Goal: Task Accomplishment & Management: Complete application form

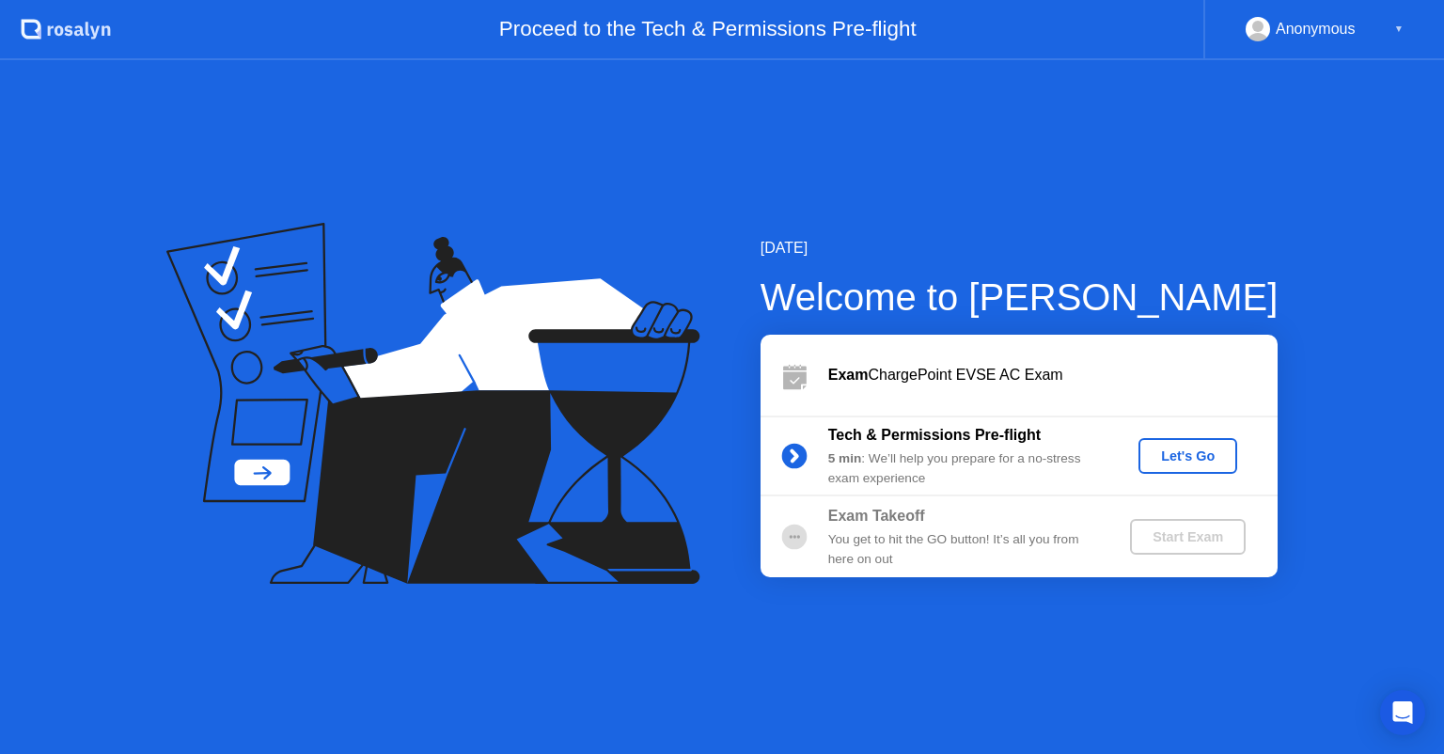
click at [1177, 459] on div "Let's Go" at bounding box center [1188, 455] width 84 height 15
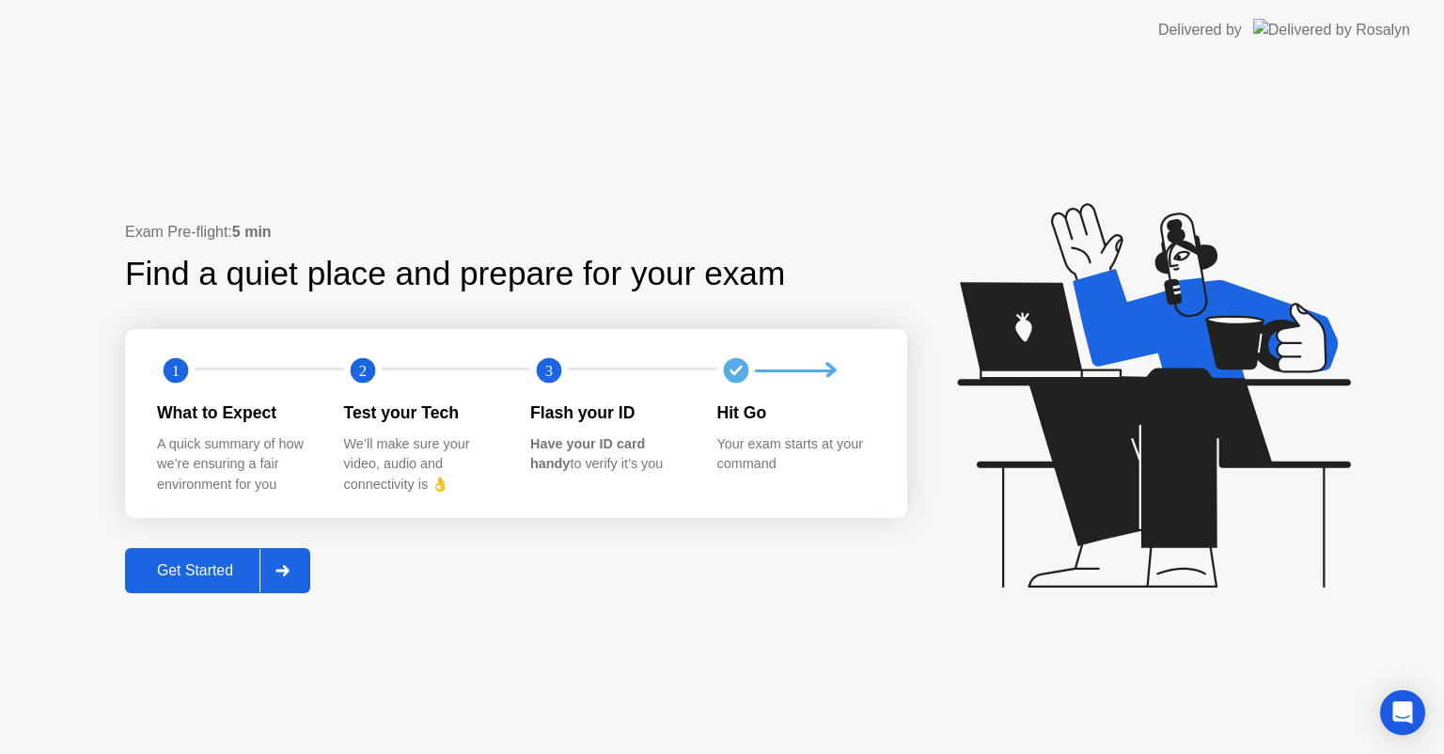
click at [200, 562] on div "Get Started" at bounding box center [195, 570] width 129 height 17
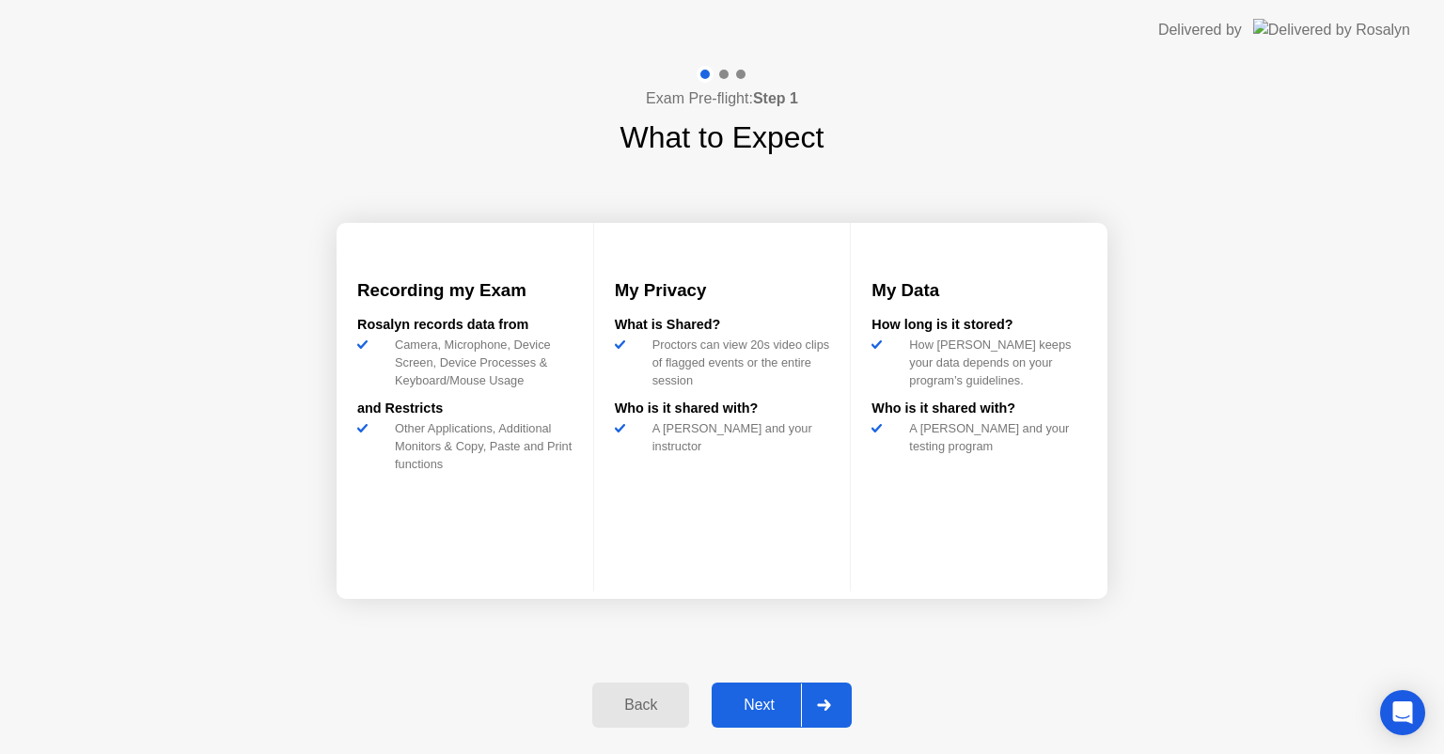
click at [761, 706] on div "Next" at bounding box center [759, 704] width 84 height 17
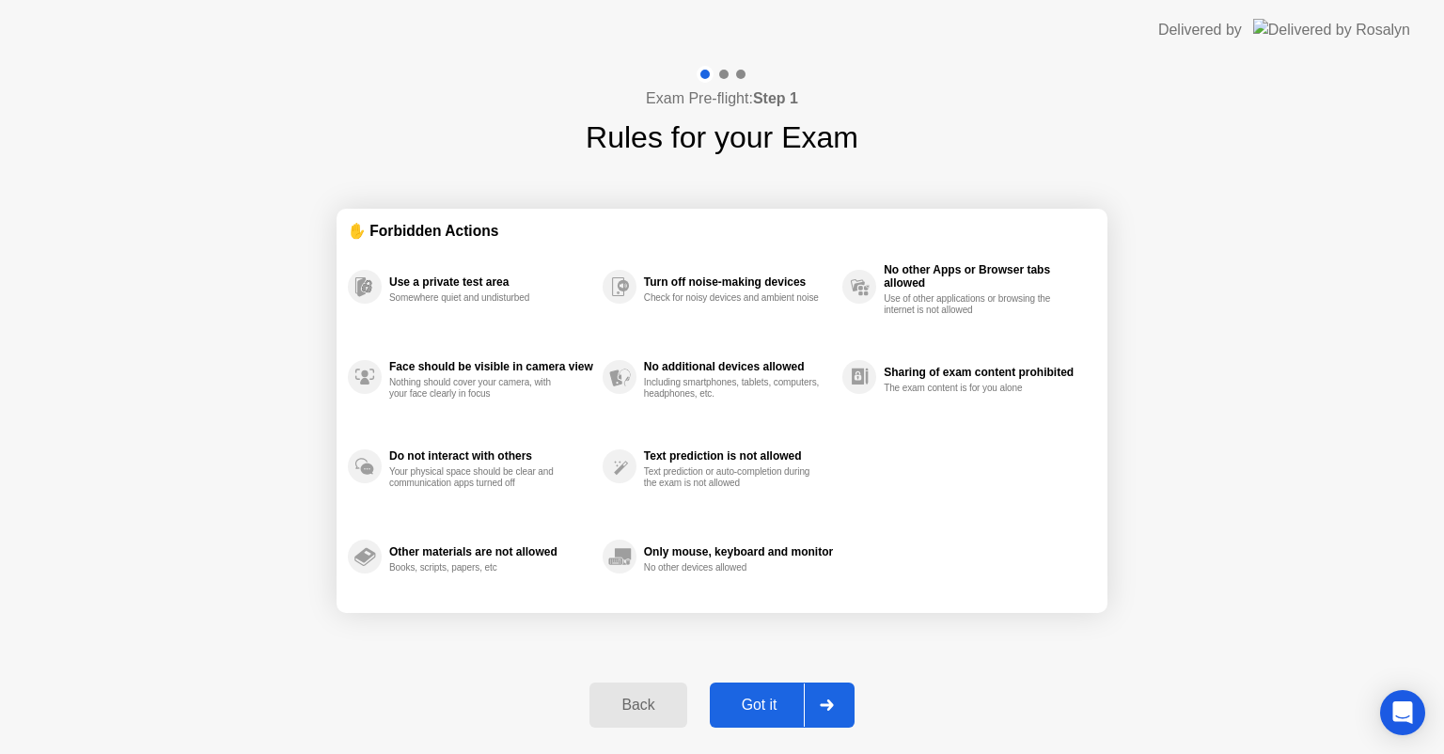
click at [761, 706] on div "Got it" at bounding box center [759, 704] width 88 height 17
select select "**********"
select select "*******"
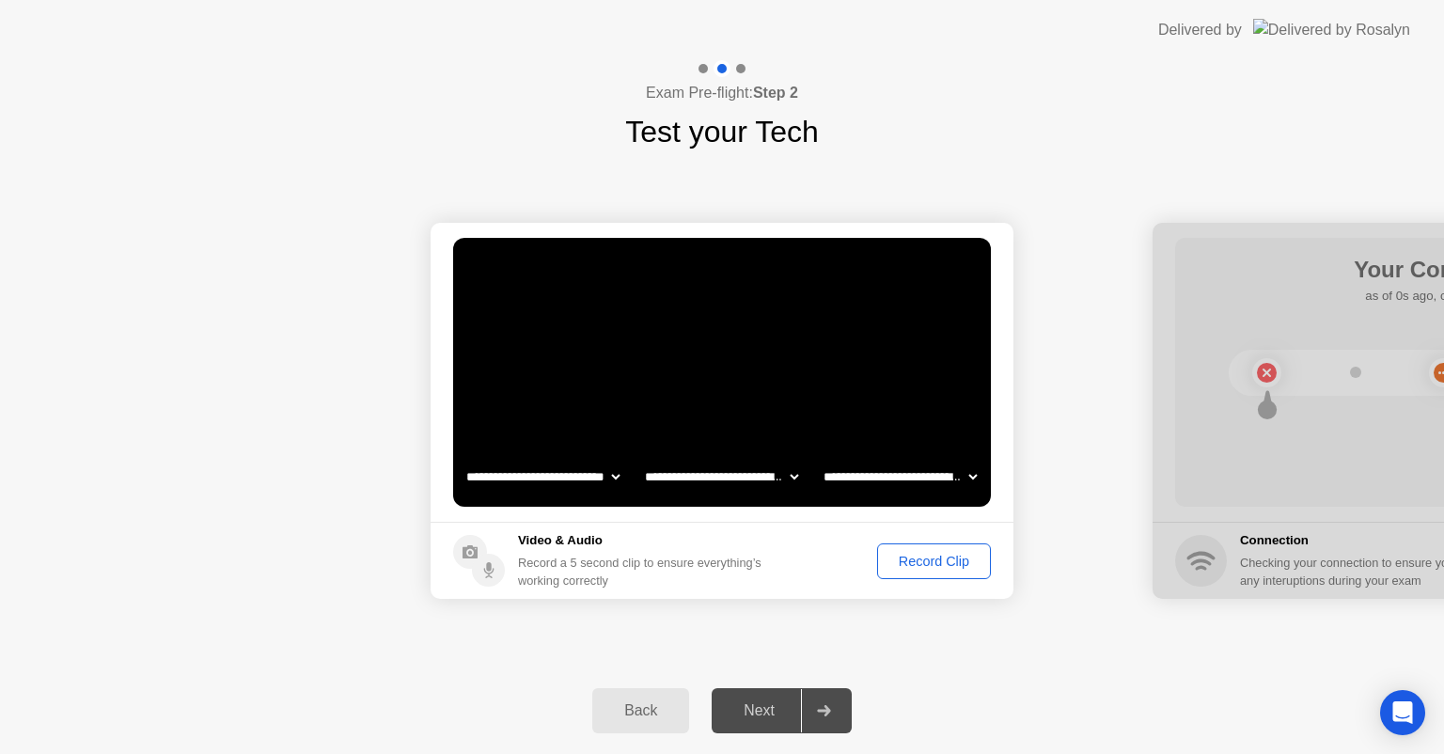
click at [932, 557] on div "Record Clip" at bounding box center [933, 561] width 101 height 15
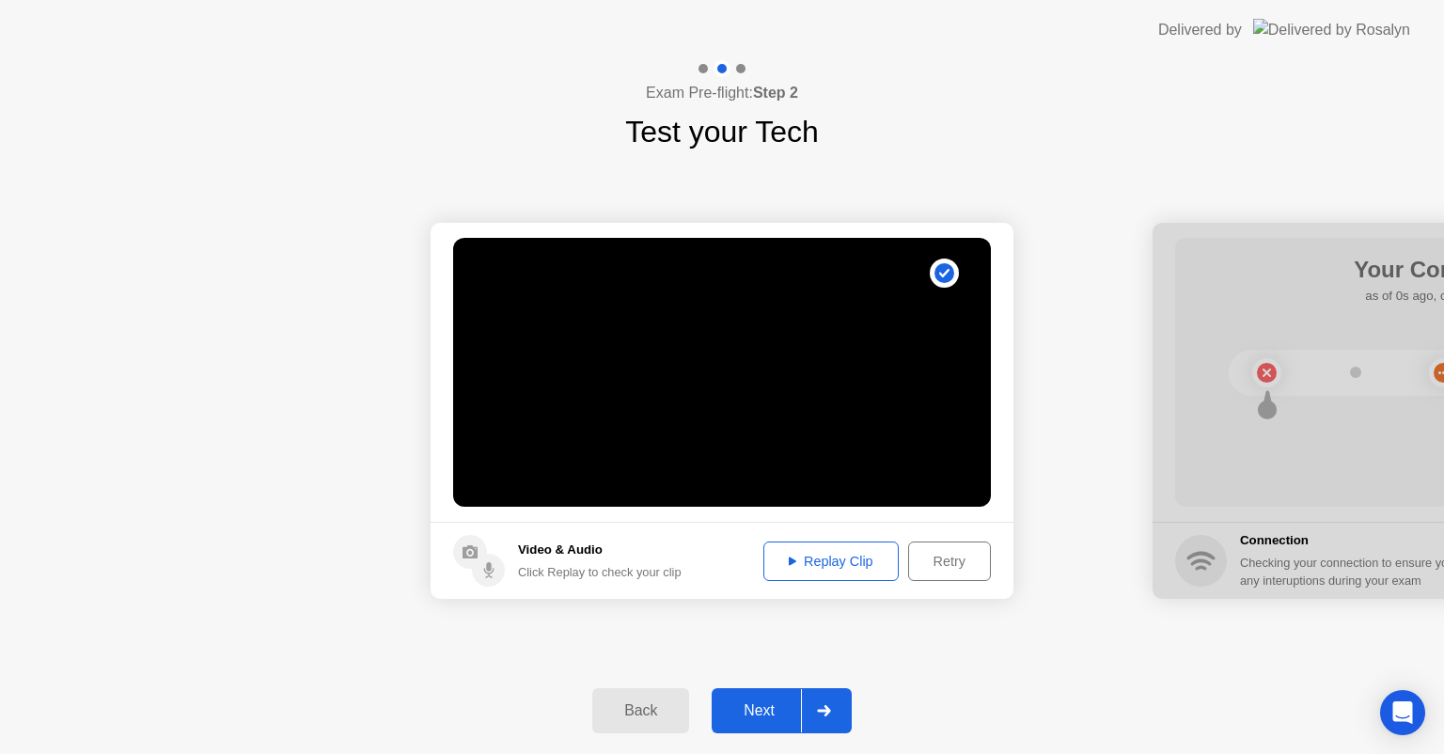
click at [756, 710] on div "Next" at bounding box center [759, 710] width 84 height 17
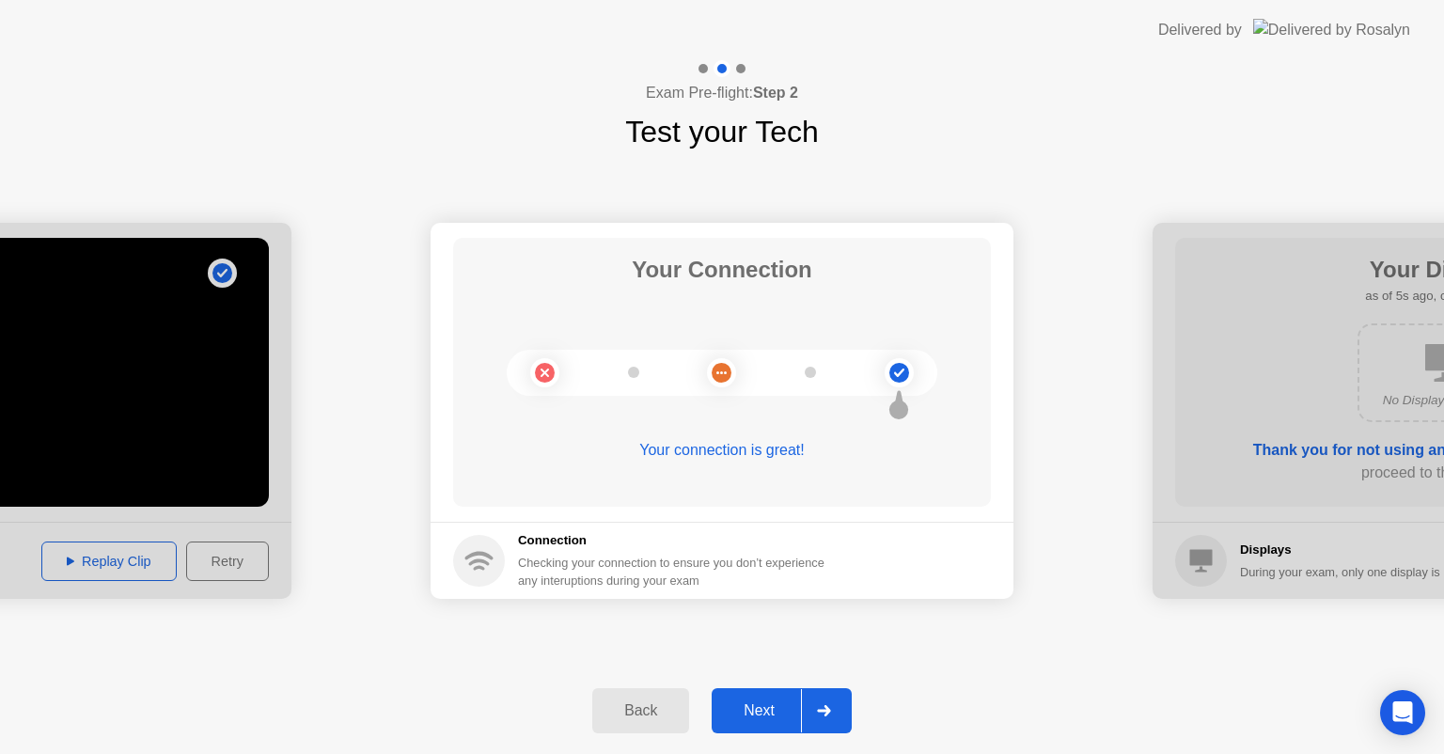
click at [759, 702] on div "Next" at bounding box center [759, 710] width 84 height 17
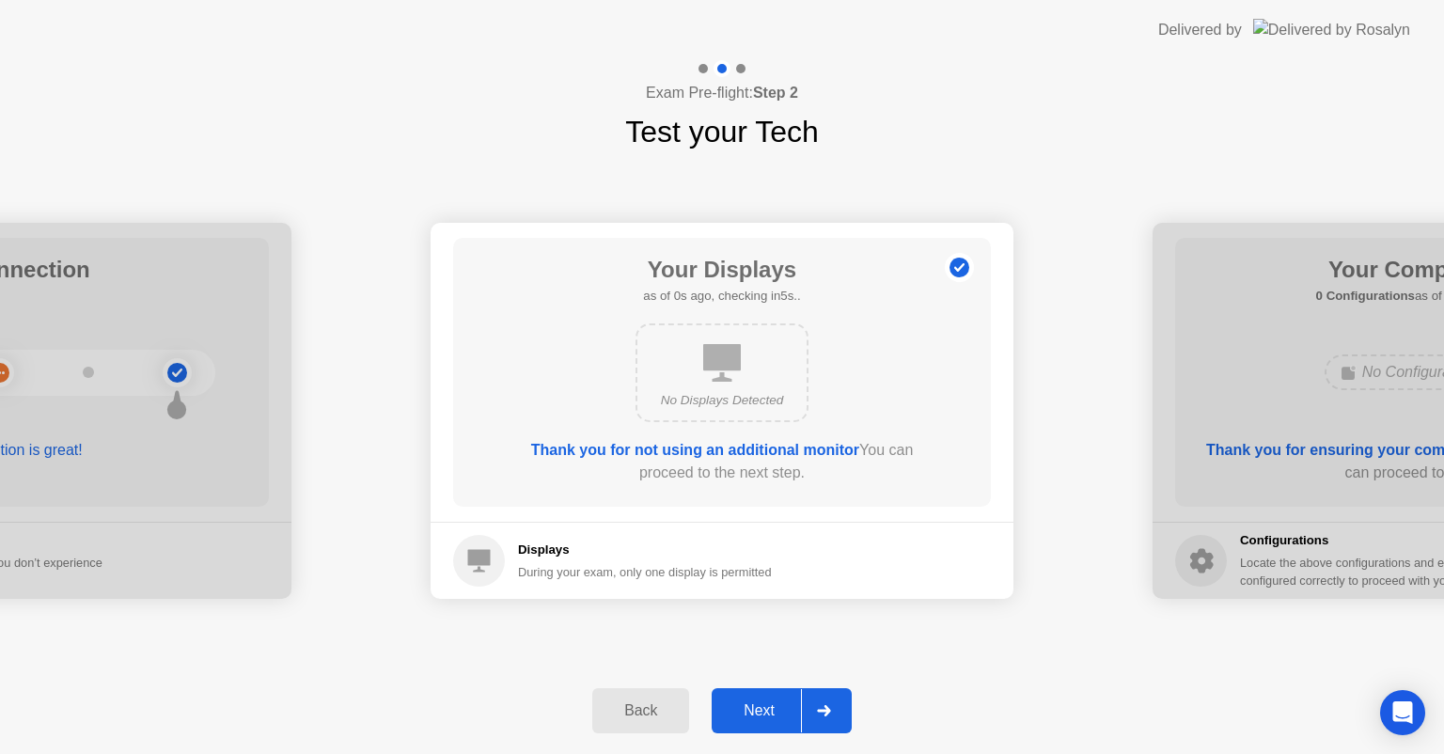
click at [763, 702] on div "Next" at bounding box center [759, 710] width 84 height 17
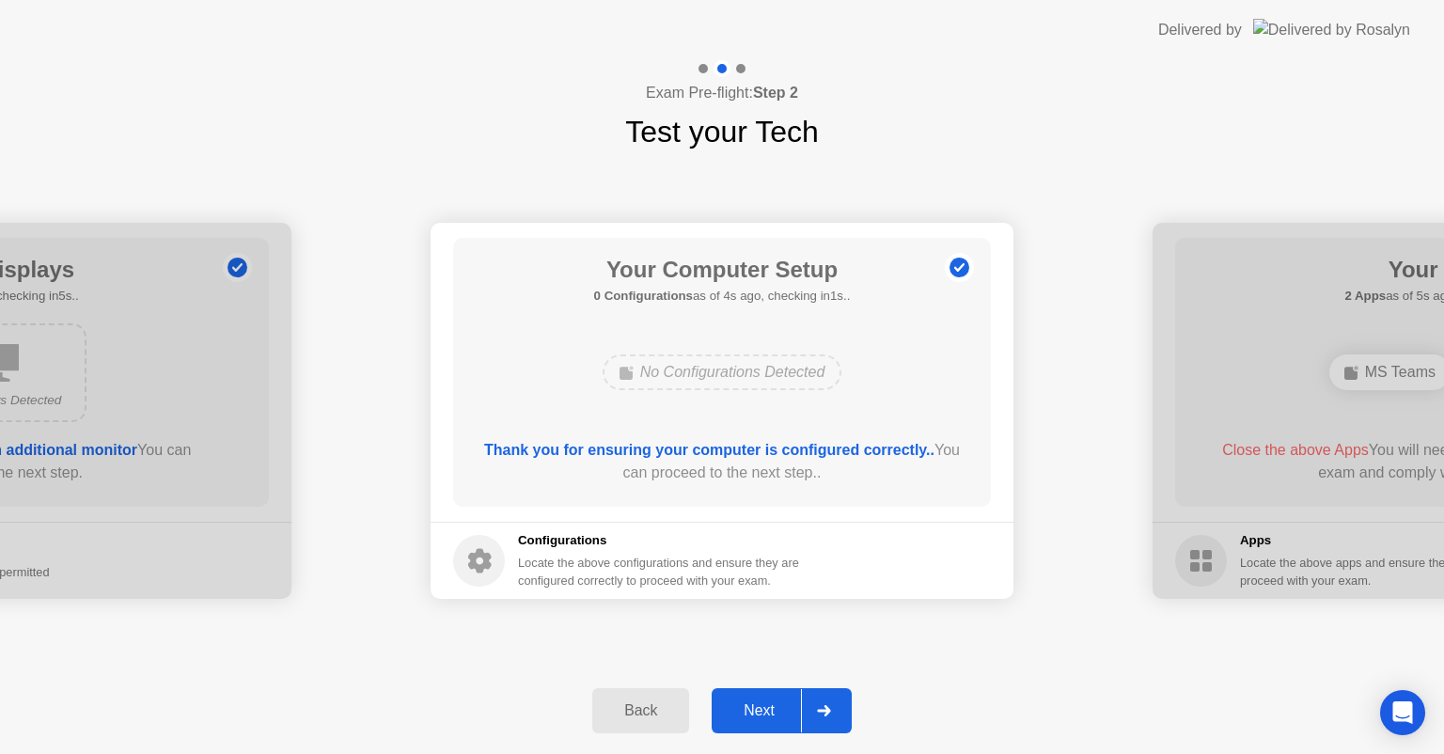
click at [763, 702] on div "Next" at bounding box center [759, 710] width 84 height 17
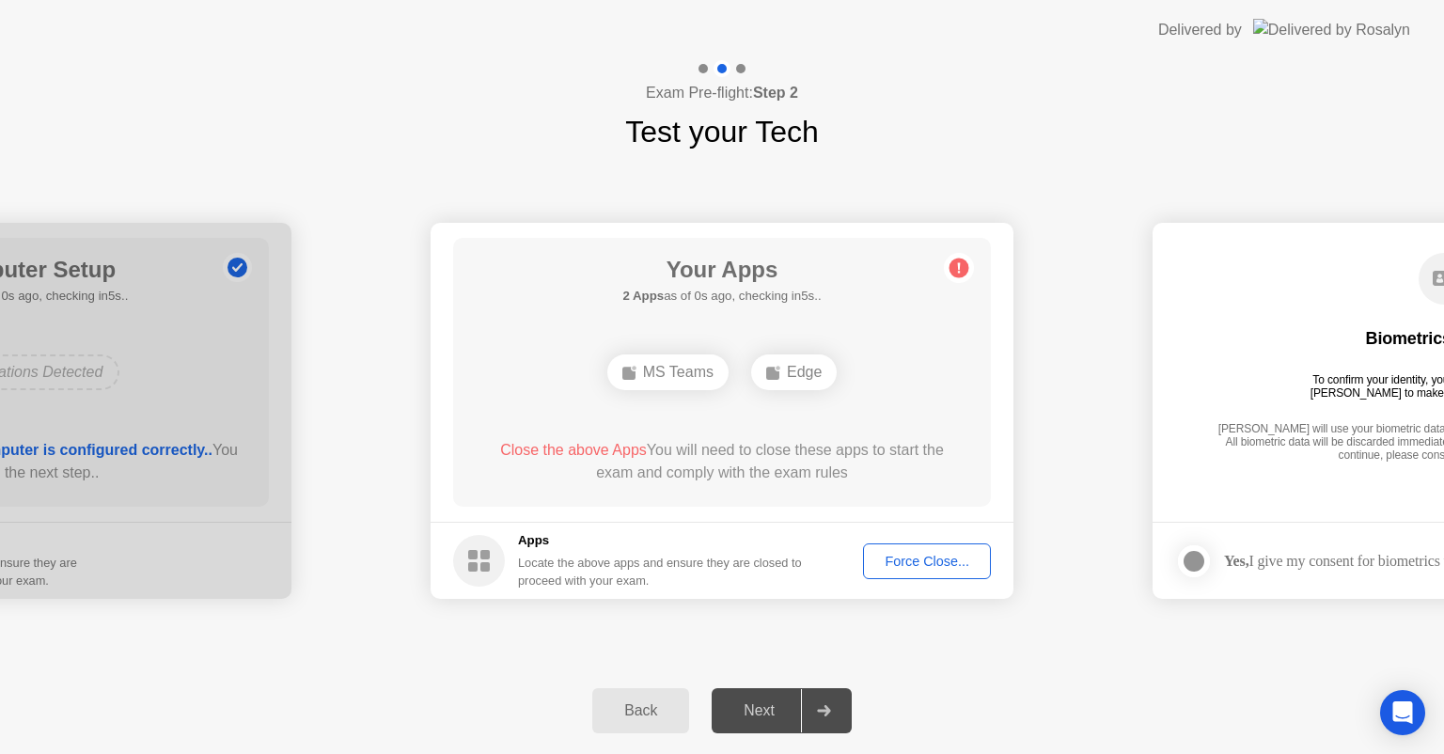
click at [447, 645] on div "**********" at bounding box center [722, 410] width 1444 height 513
click at [933, 559] on div "Force Close..." at bounding box center [926, 561] width 115 height 15
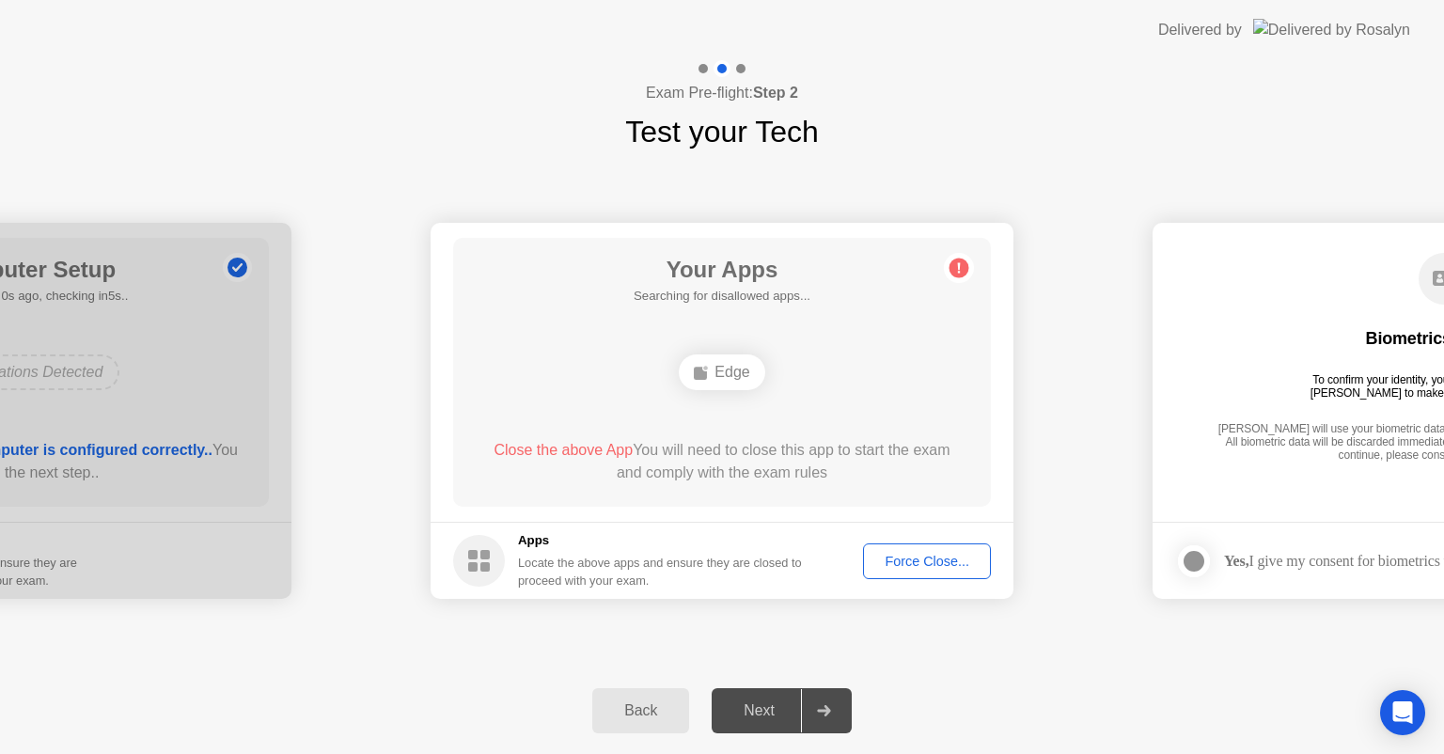
click at [890, 148] on div "Exam Pre-flight: Step 2 Test your Tech" at bounding box center [722, 107] width 1444 height 94
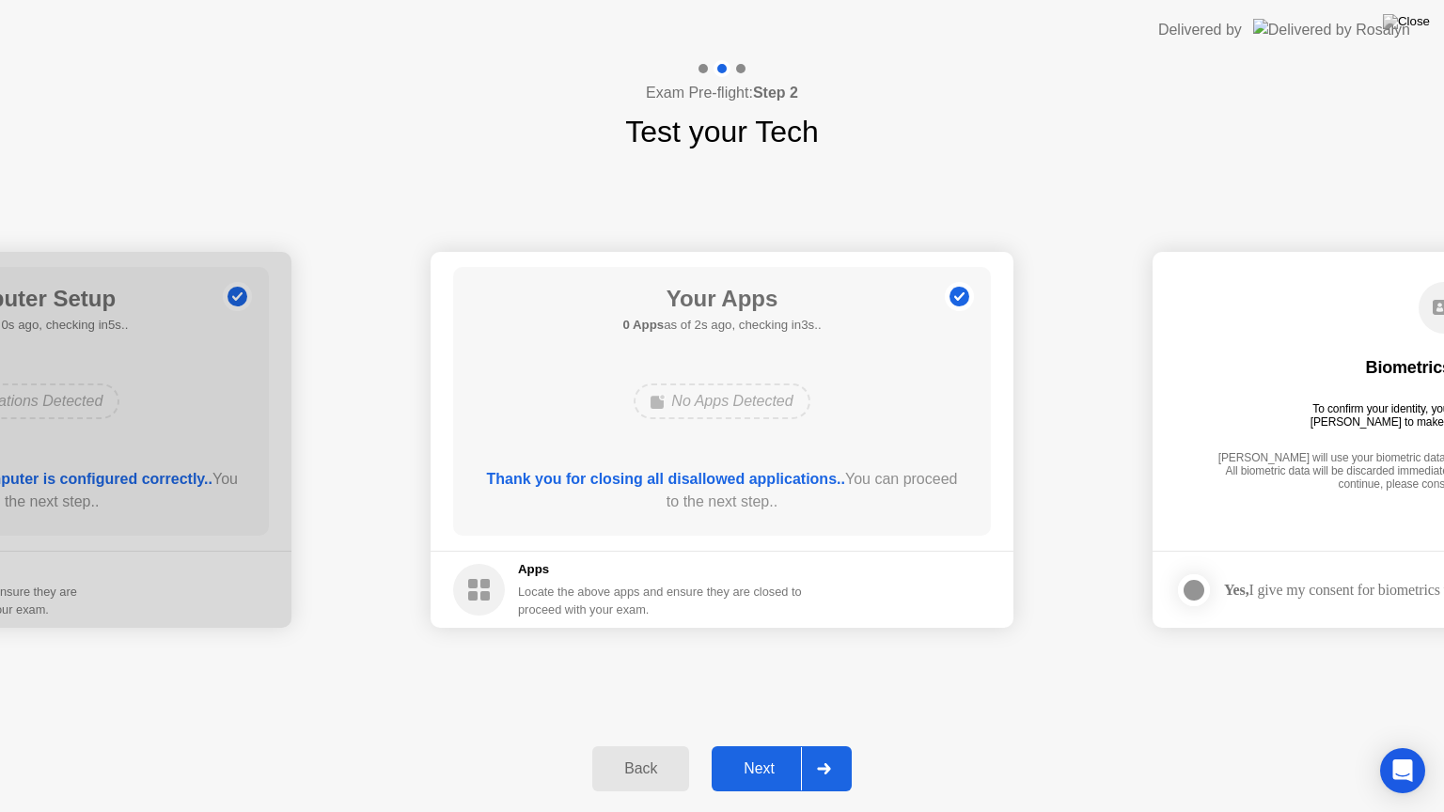
click at [766, 753] on div "Next" at bounding box center [759, 768] width 84 height 17
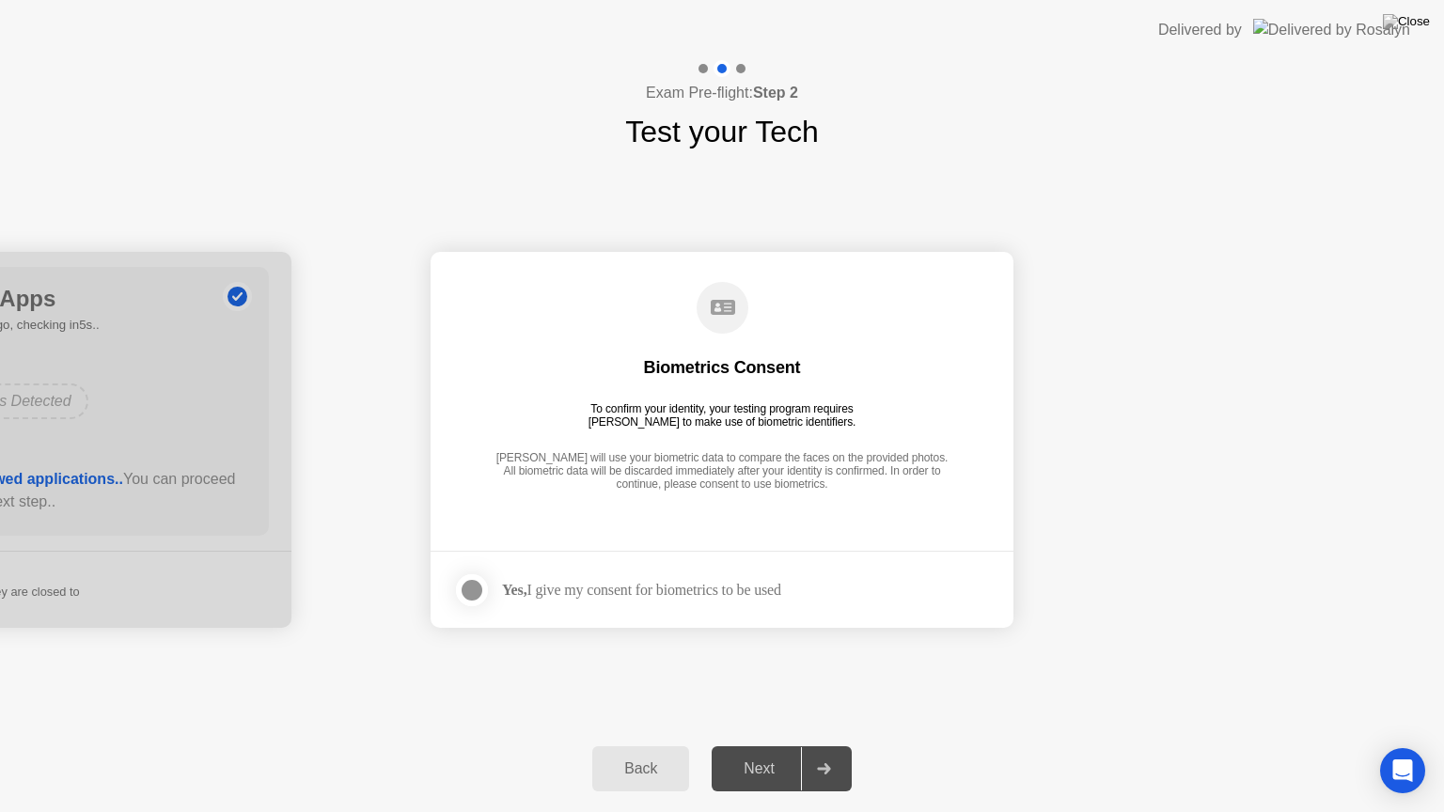
click at [469, 587] on div at bounding box center [471, 590] width 23 height 23
click at [769, 753] on div "Next" at bounding box center [759, 768] width 84 height 17
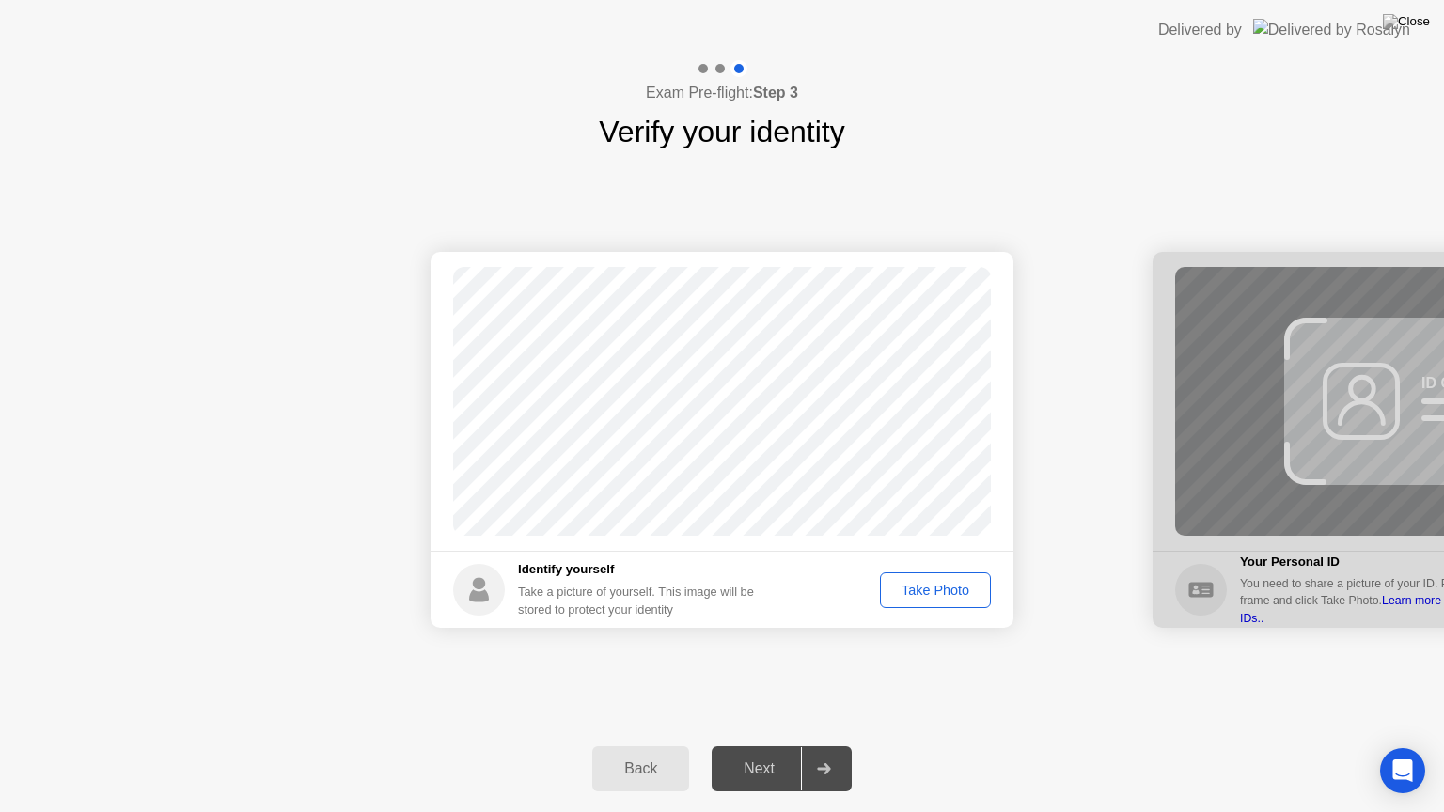
click at [934, 595] on div "Take Photo" at bounding box center [935, 590] width 98 height 15
click at [762, 753] on div "Next" at bounding box center [759, 768] width 84 height 17
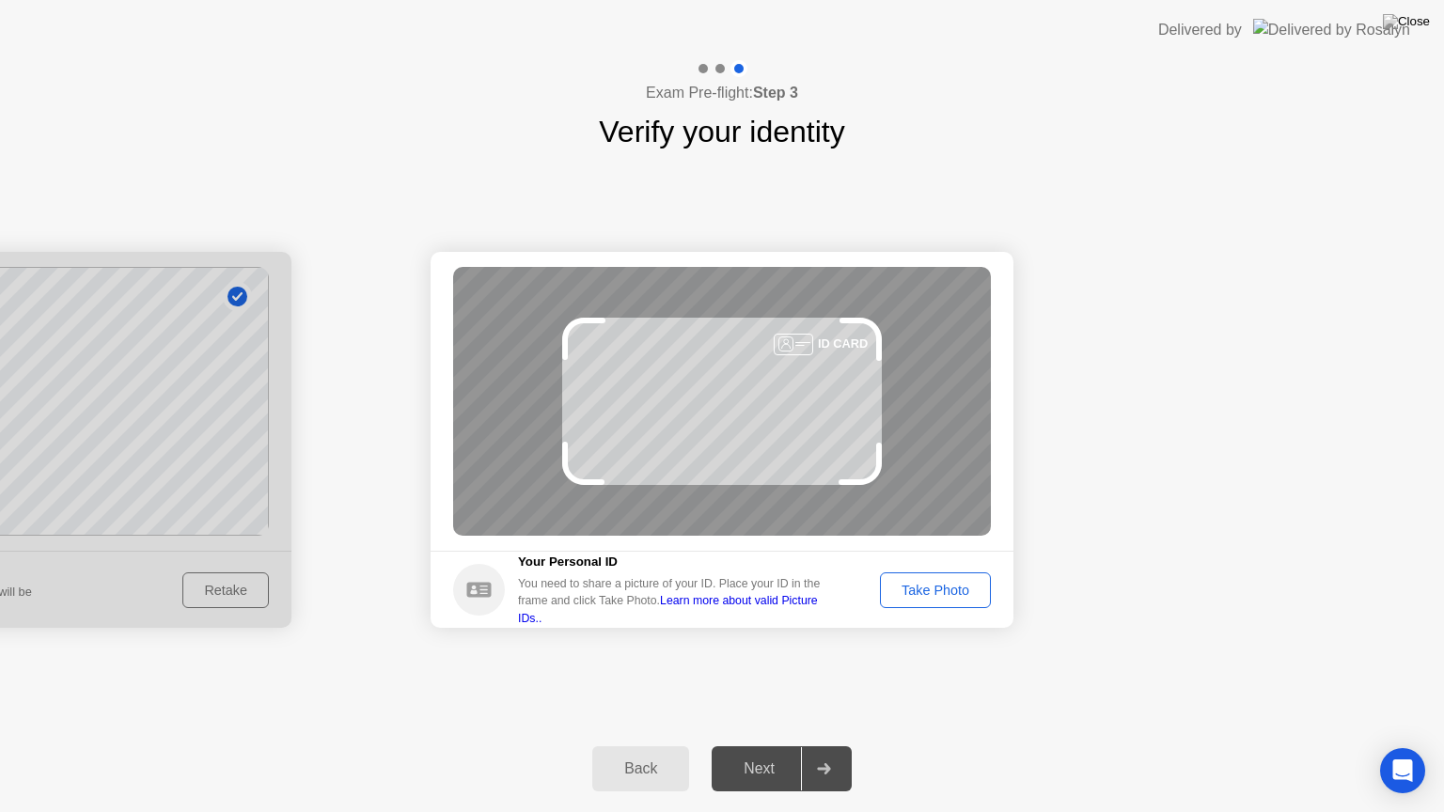
click at [939, 588] on div "Take Photo" at bounding box center [935, 590] width 98 height 15
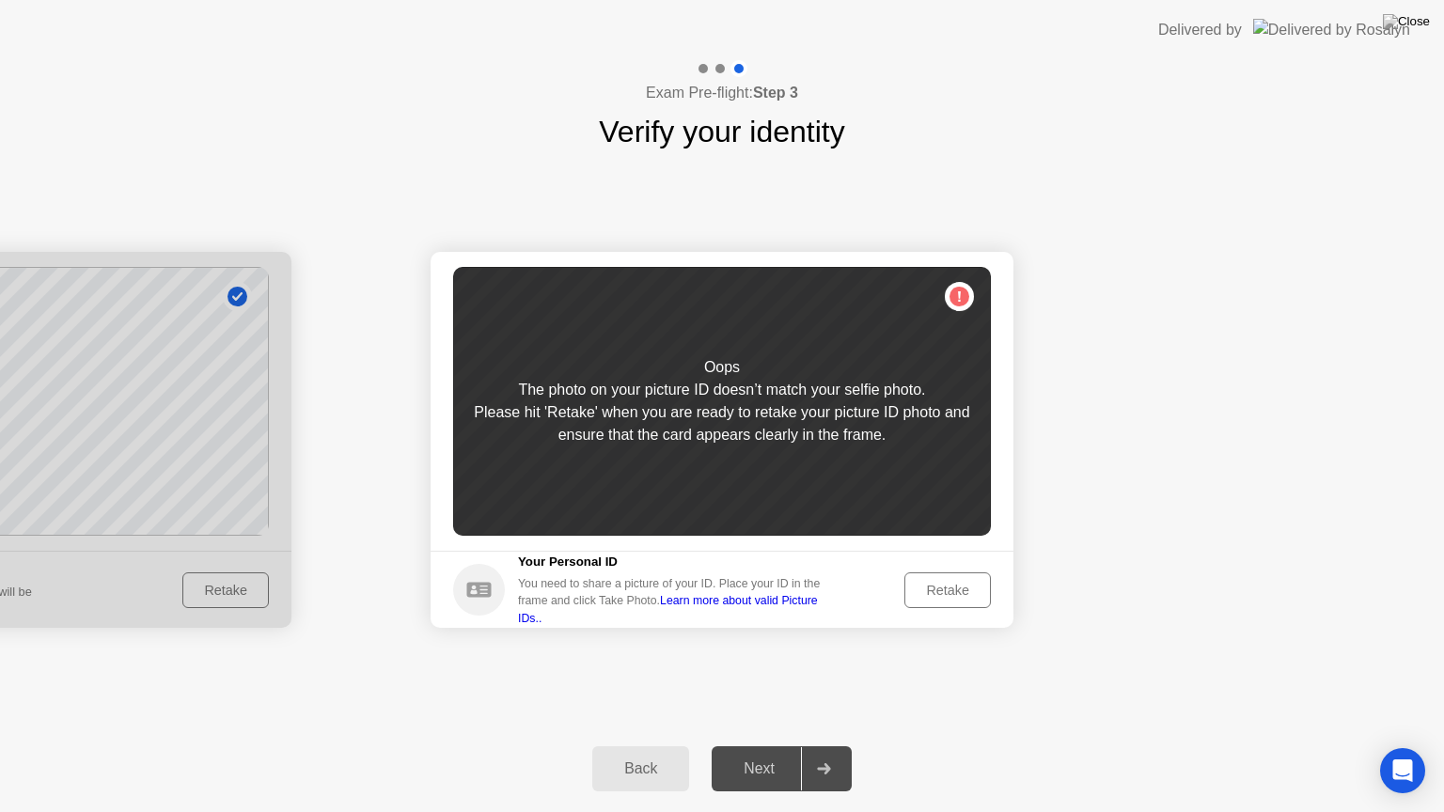
click at [939, 588] on div "Retake" at bounding box center [947, 590] width 73 height 15
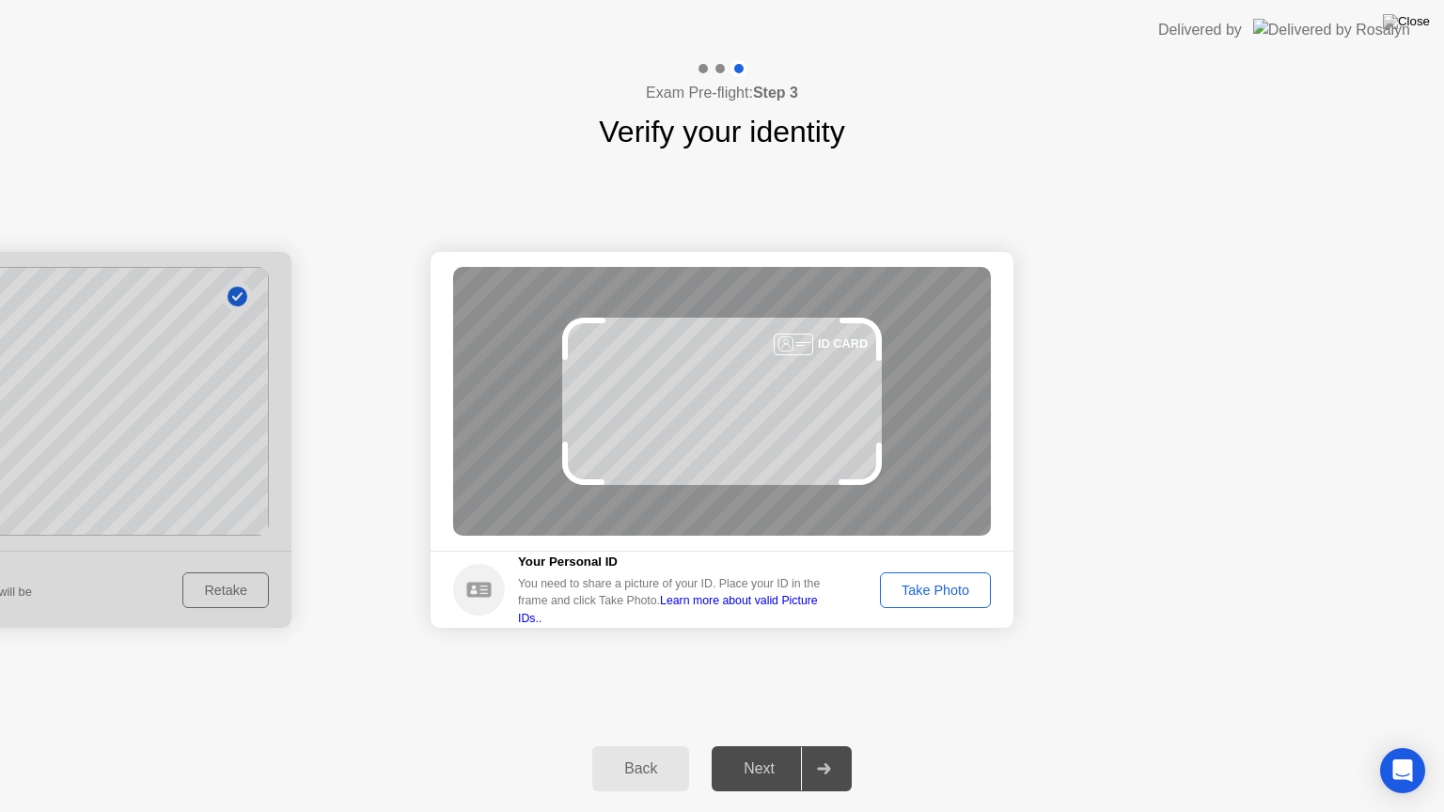
click at [939, 588] on div "Take Photo" at bounding box center [935, 590] width 98 height 15
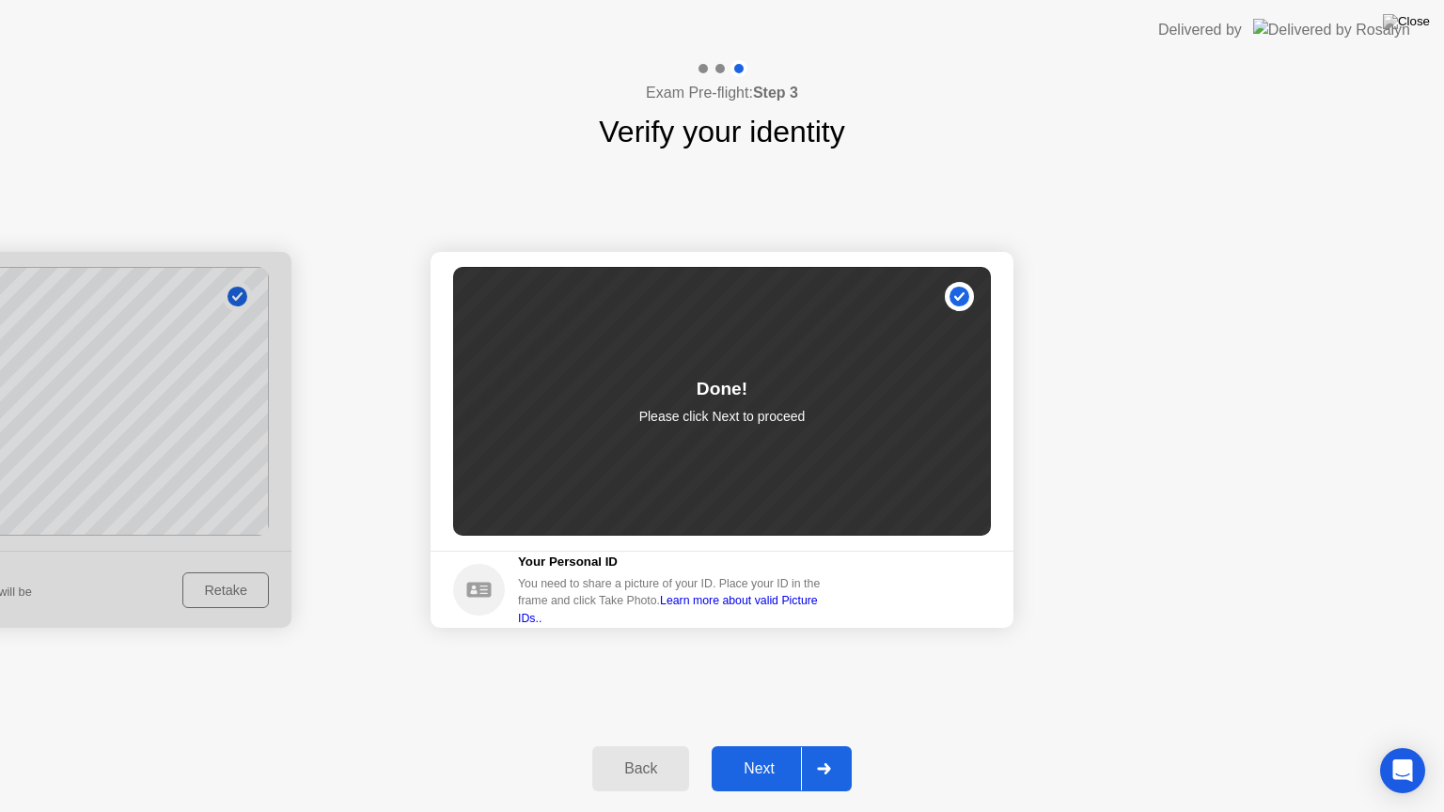
click at [765, 753] on div "Next" at bounding box center [759, 768] width 84 height 17
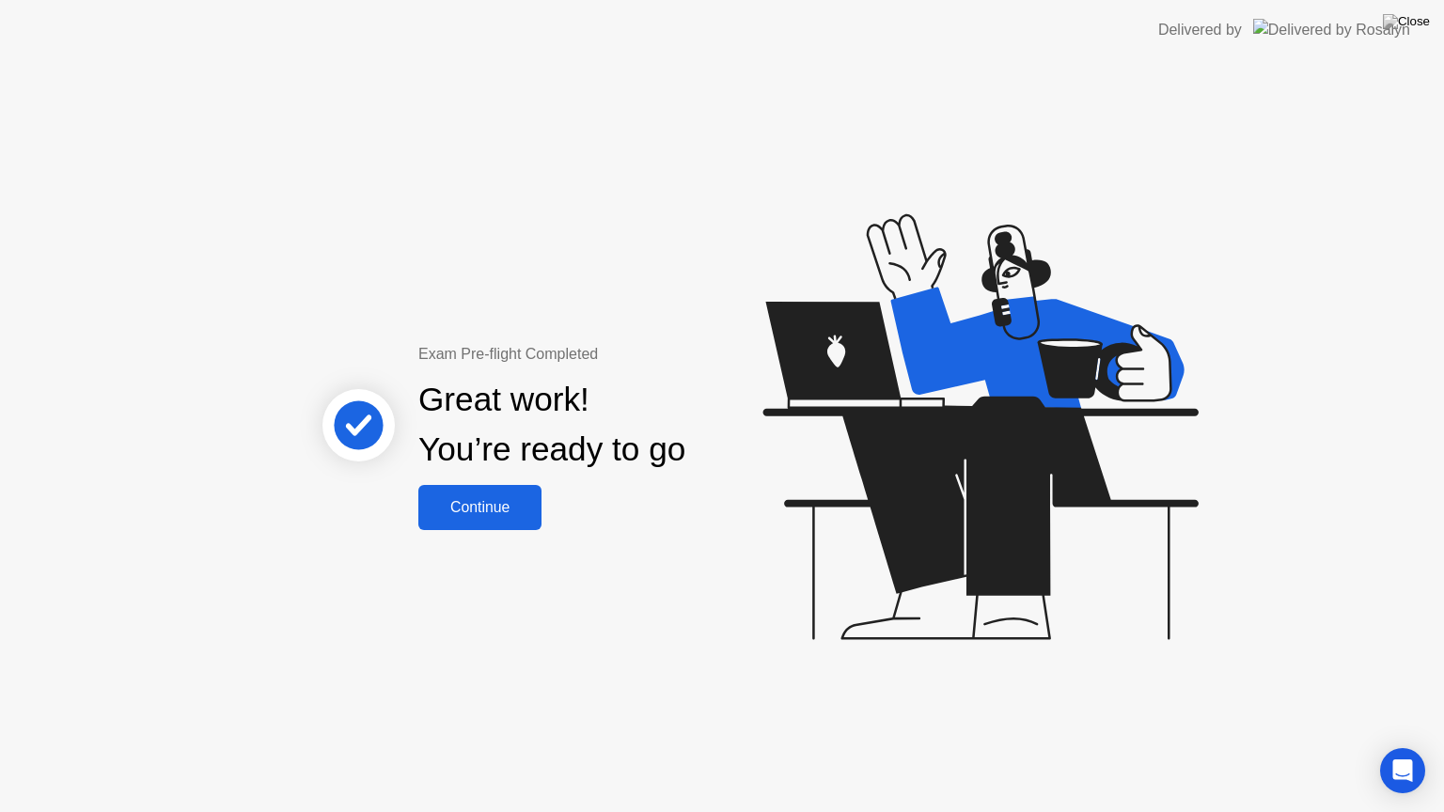
click at [485, 507] on div "Continue" at bounding box center [480, 507] width 112 height 17
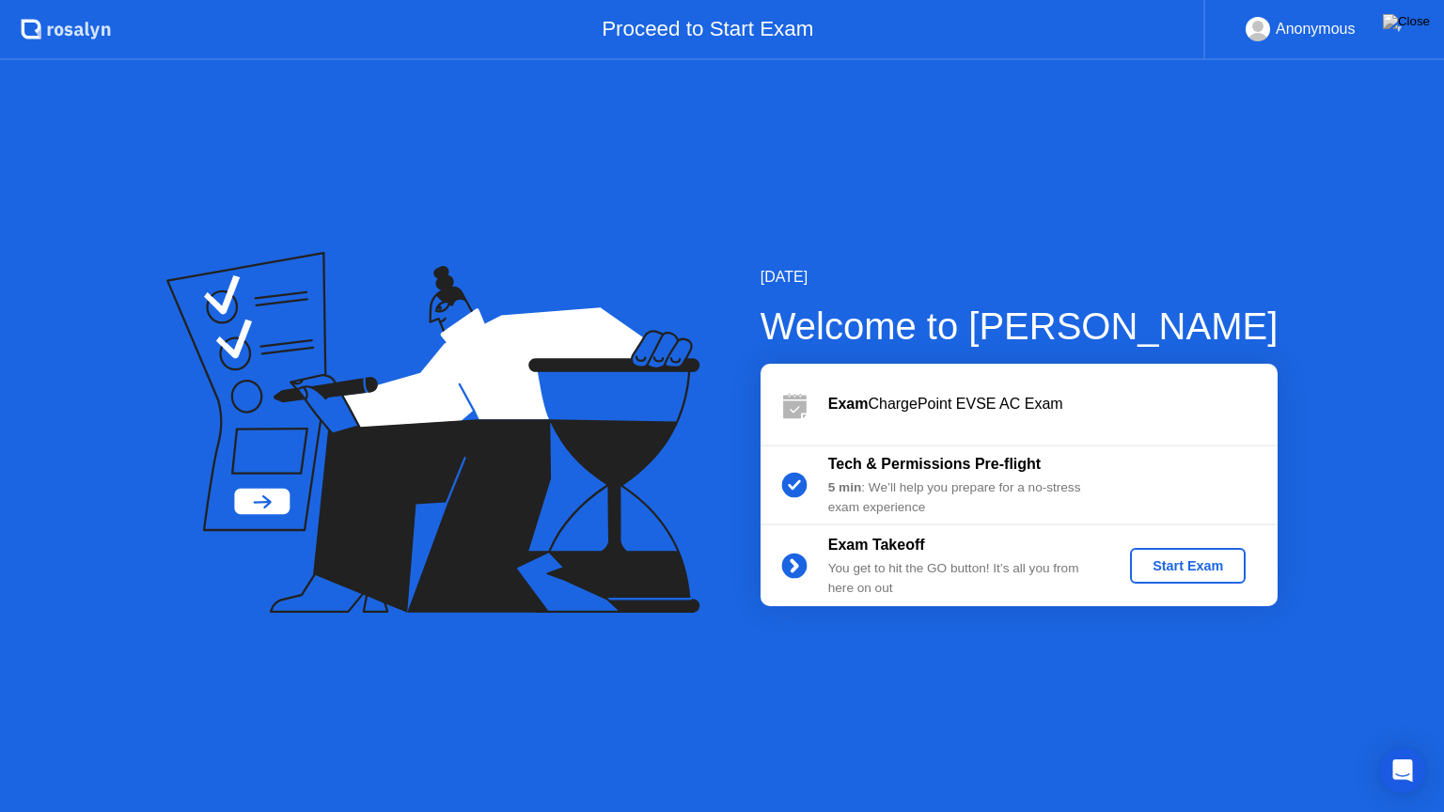
click at [1188, 567] on div "Start Exam" at bounding box center [1187, 565] width 101 height 15
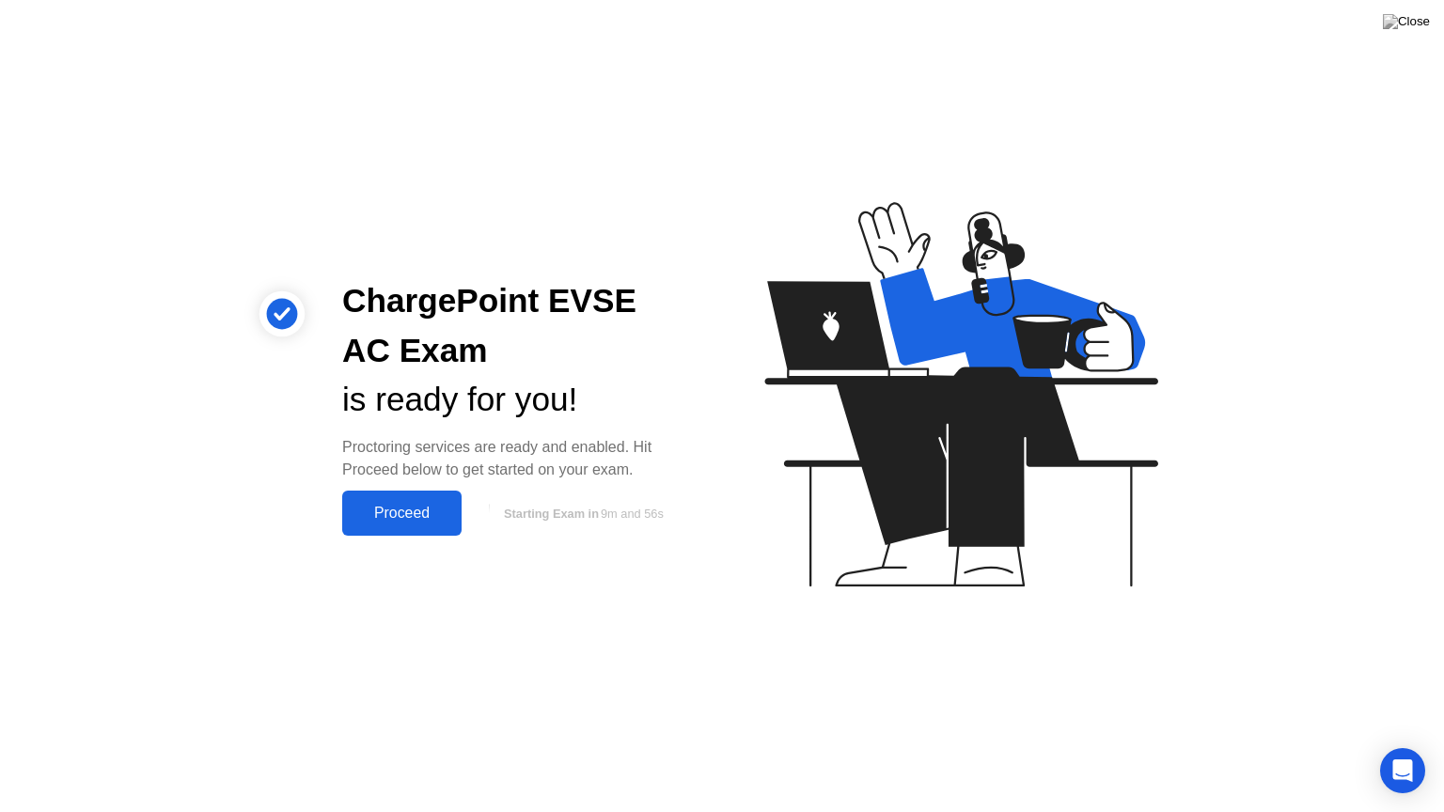
click at [395, 520] on div "Proceed" at bounding box center [402, 513] width 108 height 17
